Goal: Check status: Check status

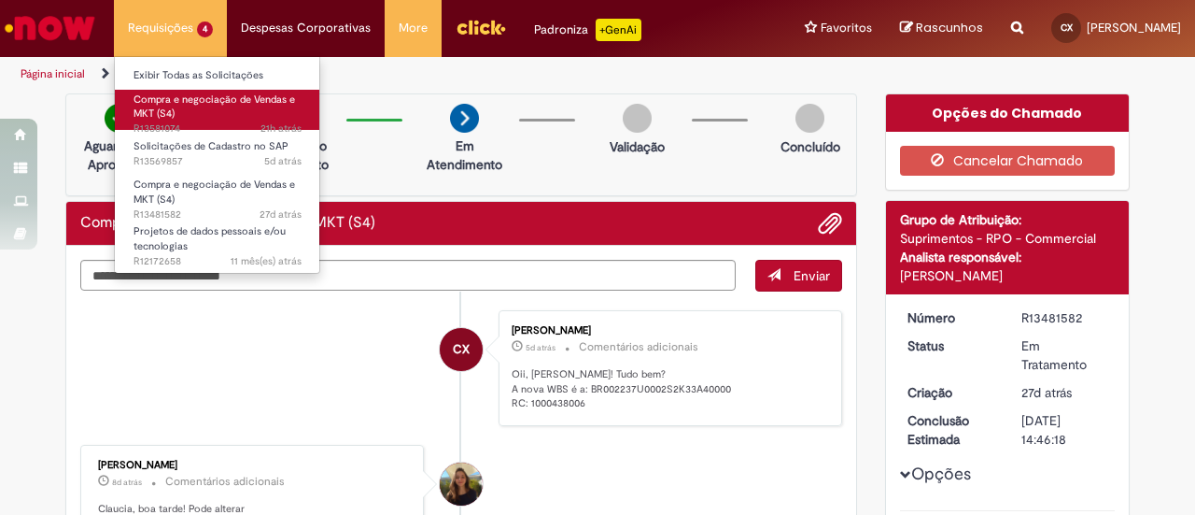
click at [176, 114] on link "Compra e negociação de Vendas e MKT (S4) 21h atrás 21 horas atrás R13581074" at bounding box center [217, 110] width 205 height 40
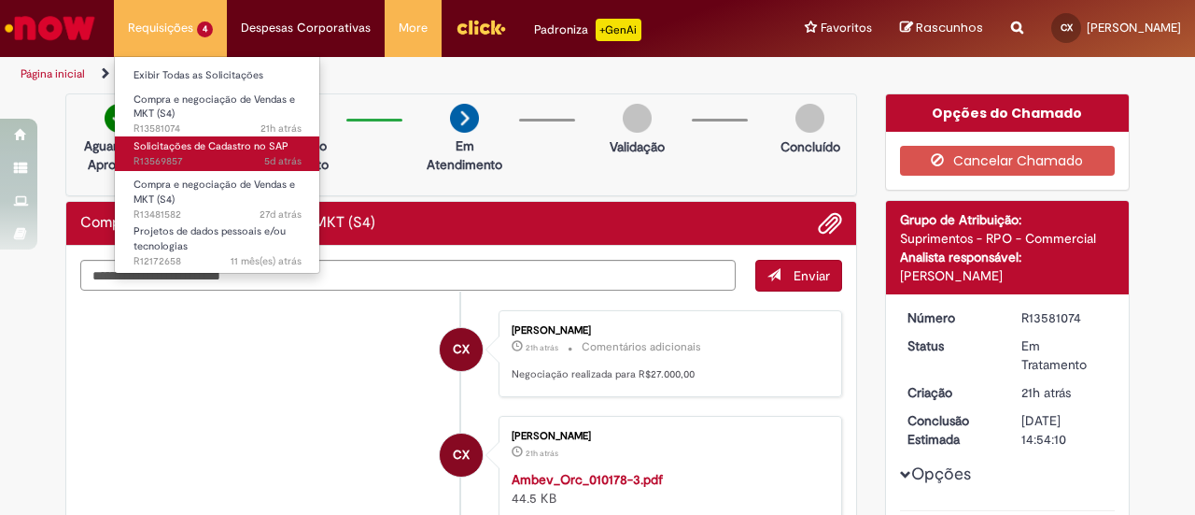
click at [202, 154] on span "5d atrás 5 dias atrás R13569857" at bounding box center [218, 161] width 168 height 15
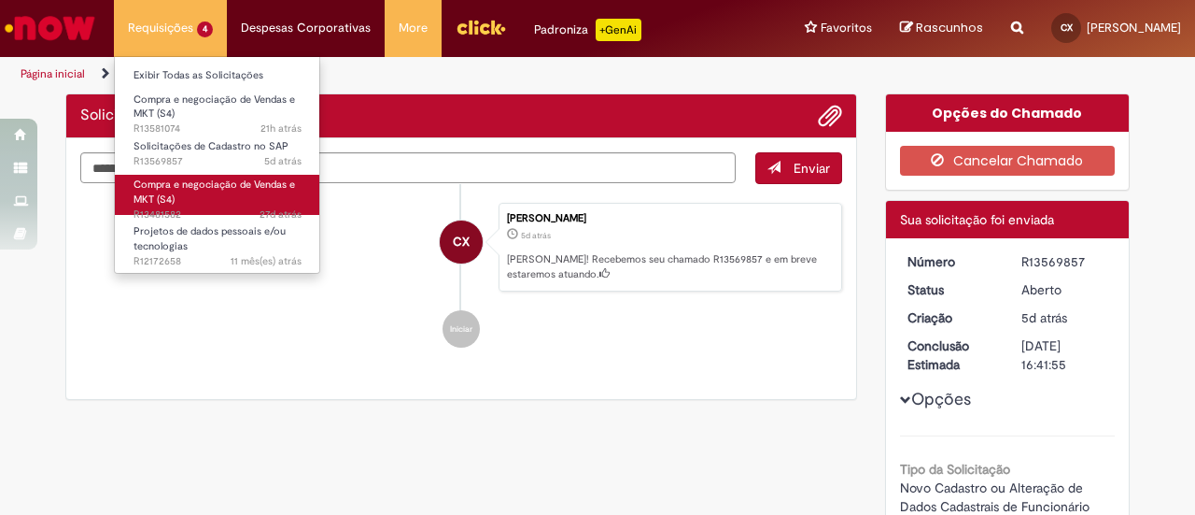
click at [183, 188] on span "Compra e negociação de Vendas e MKT (S4)" at bounding box center [215, 191] width 162 height 29
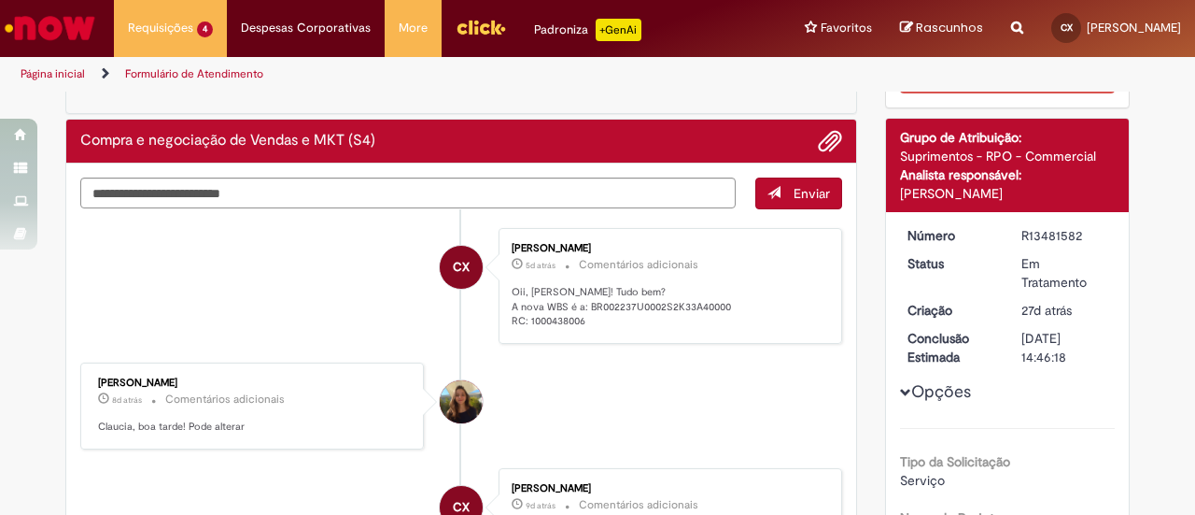
scroll to position [69, 0]
